Goal: Transaction & Acquisition: Purchase product/service

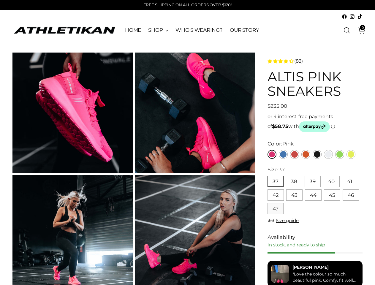
click at [275, 182] on button "37" at bounding box center [275, 181] width 16 height 11
click at [293, 182] on button "38" at bounding box center [294, 181] width 16 height 11
click at [312, 182] on button "39" at bounding box center [312, 181] width 16 height 11
click at [331, 182] on button "40" at bounding box center [331, 181] width 17 height 11
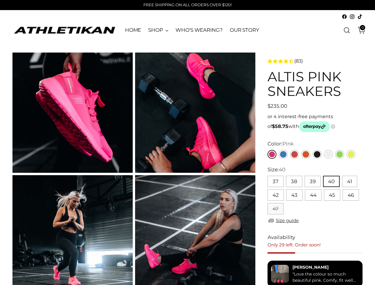
click at [349, 182] on button "41" at bounding box center [349, 181] width 15 height 11
click at [275, 195] on button "42" at bounding box center [275, 194] width 16 height 11
